Goal: Task Accomplishment & Management: Complete application form

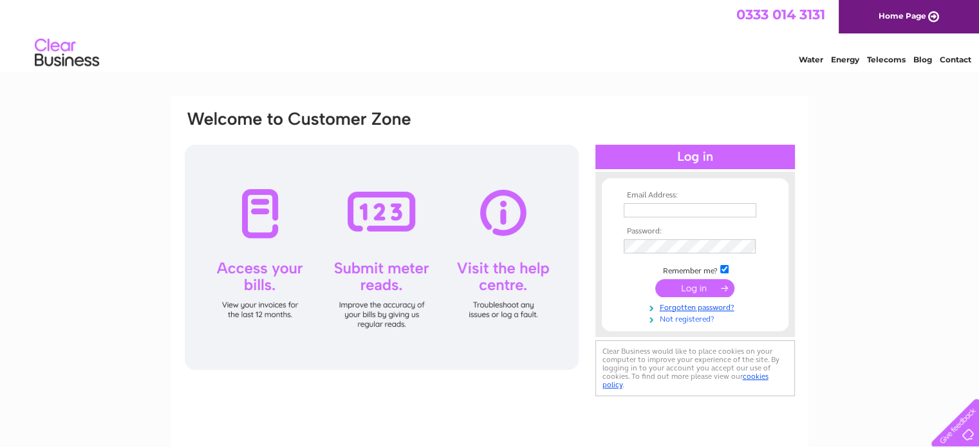
click at [688, 318] on link "Not registered?" at bounding box center [696, 318] width 146 height 12
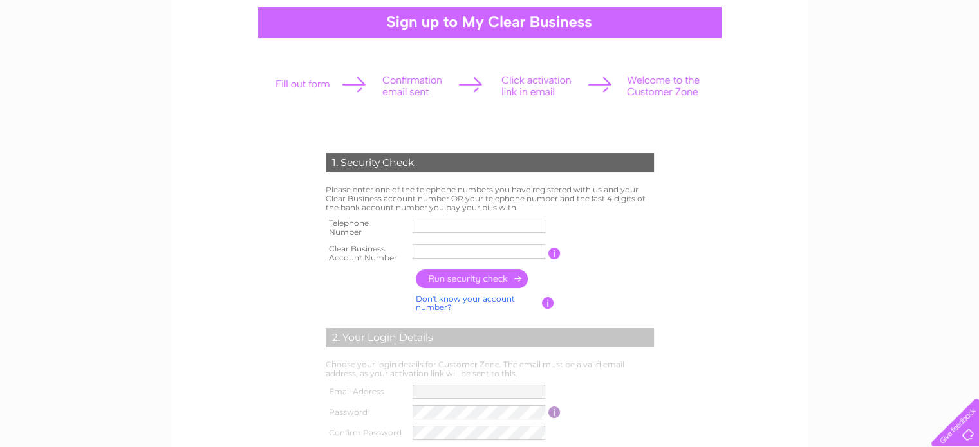
scroll to position [144, 0]
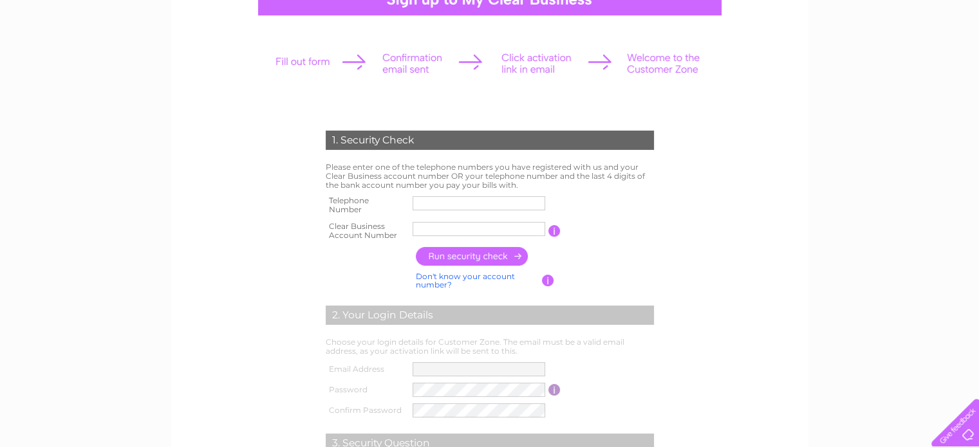
click at [443, 202] on input "text" at bounding box center [478, 203] width 133 height 14
type input "01327877007"
click at [445, 226] on input "text" at bounding box center [479, 228] width 134 height 15
click at [468, 253] on input "button" at bounding box center [472, 256] width 113 height 19
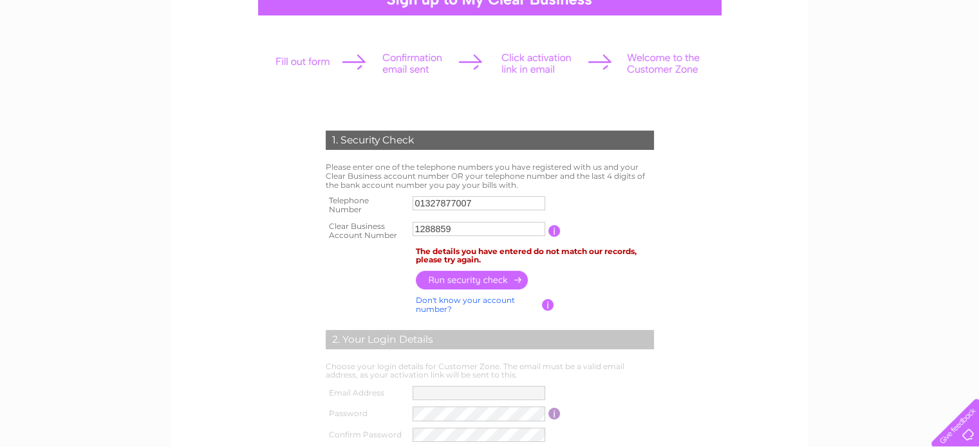
click at [556, 233] on input "button" at bounding box center [554, 231] width 12 height 12
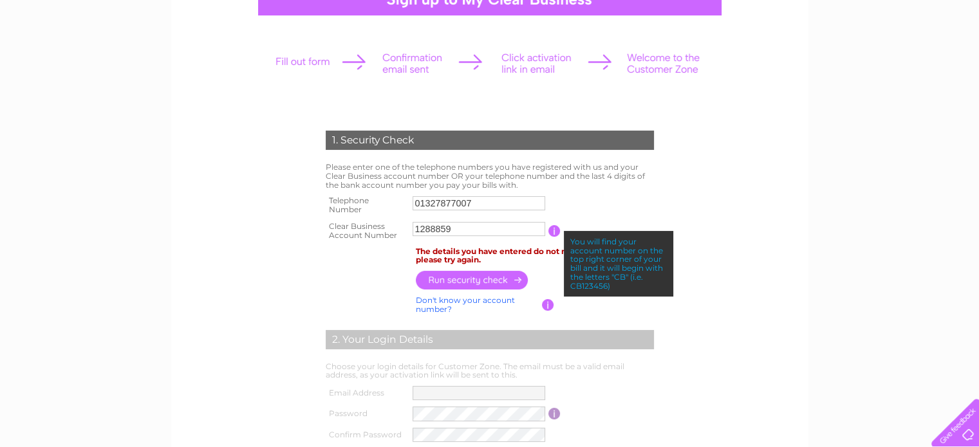
click at [414, 226] on input "1288859" at bounding box center [478, 229] width 133 height 14
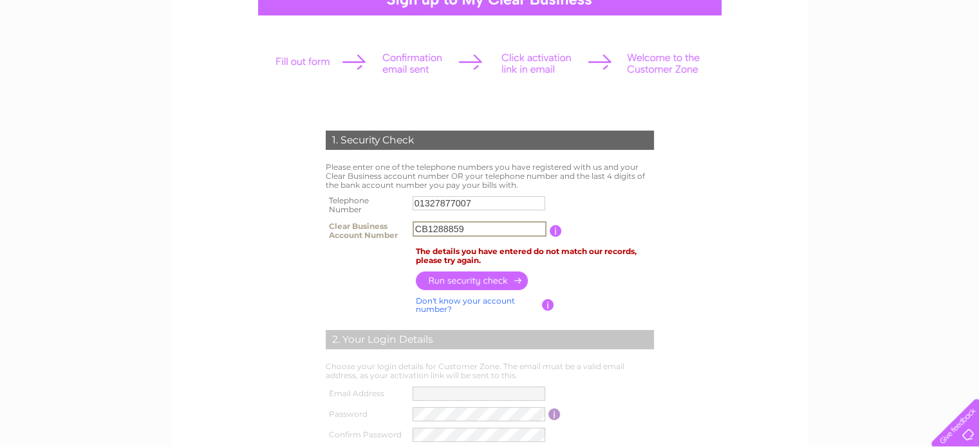
type input "CB1288859"
click at [478, 276] on input "button" at bounding box center [472, 280] width 113 height 19
click at [443, 204] on input "01327877007" at bounding box center [478, 203] width 133 height 14
click at [551, 230] on input "button" at bounding box center [554, 231] width 12 height 12
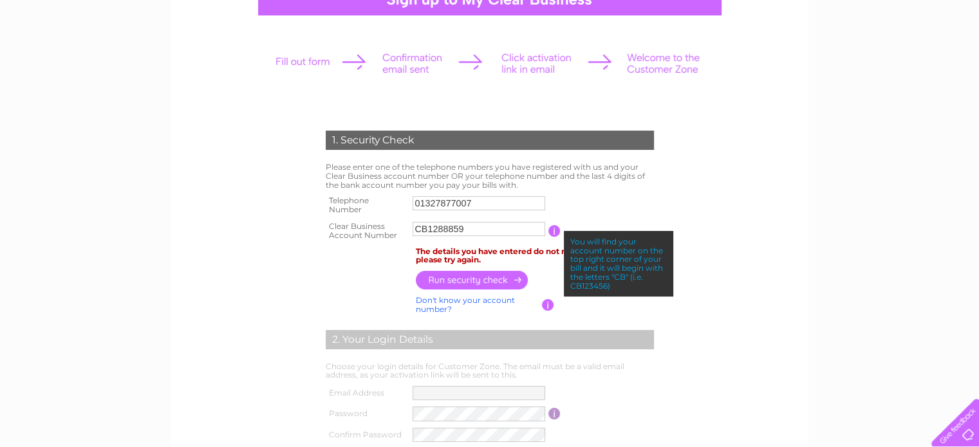
click at [687, 145] on form "1. Security Check Please enter one of the telephone numbers you have registered…" at bounding box center [489, 358] width 612 height 506
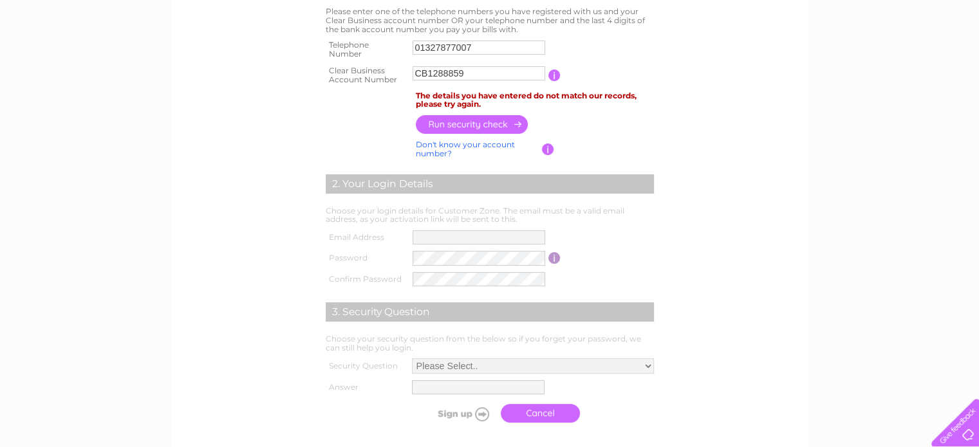
scroll to position [0, 0]
